Goal: Find specific page/section: Find specific page/section

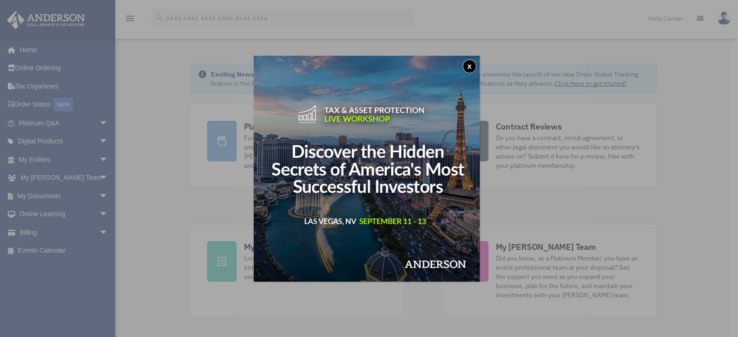
click at [472, 69] on button "x" at bounding box center [470, 67] width 14 height 14
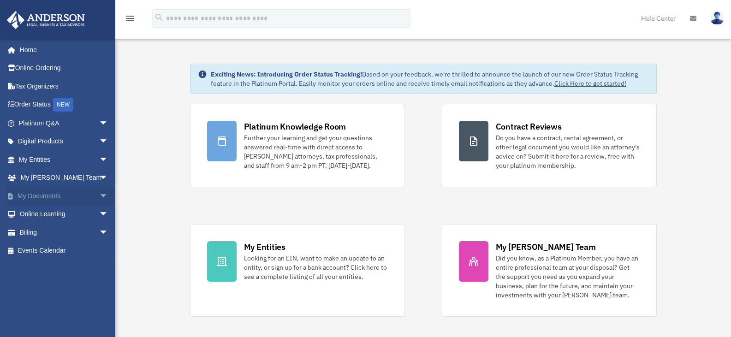
click at [99, 195] on span "arrow_drop_down" at bounding box center [108, 196] width 18 height 19
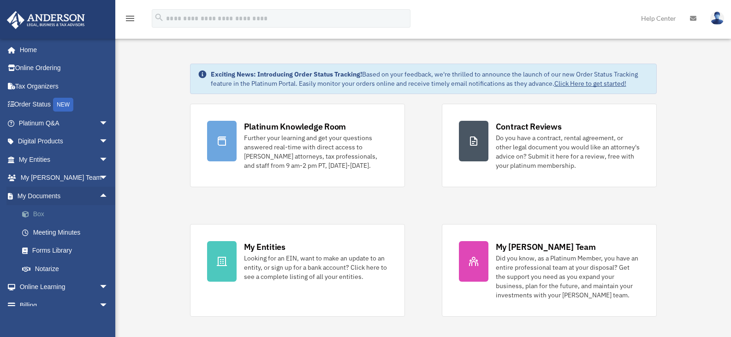
click at [40, 214] on link "Box" at bounding box center [67, 214] width 109 height 18
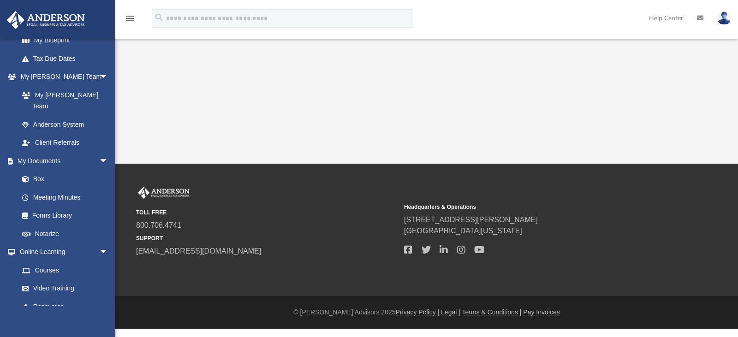
scroll to position [231, 0]
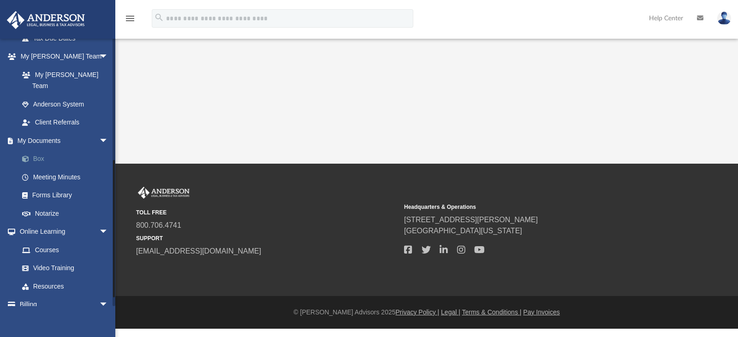
click at [54, 152] on link "Box" at bounding box center [67, 159] width 109 height 18
click at [35, 150] on link "Box" at bounding box center [67, 159] width 109 height 18
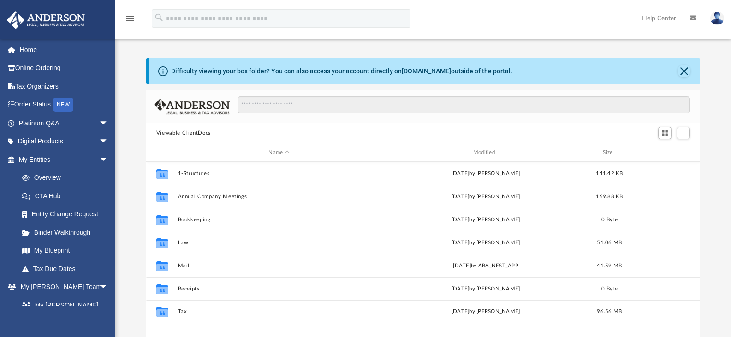
scroll to position [203, 547]
